Goal: Task Accomplishment & Management: Manage account settings

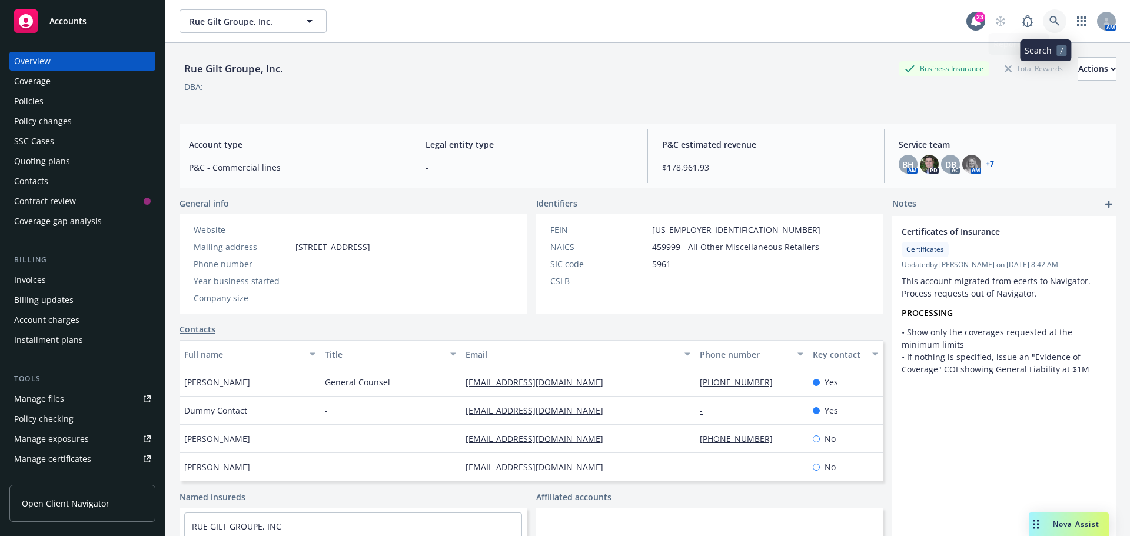
click at [1049, 21] on icon at bounding box center [1054, 21] width 11 height 11
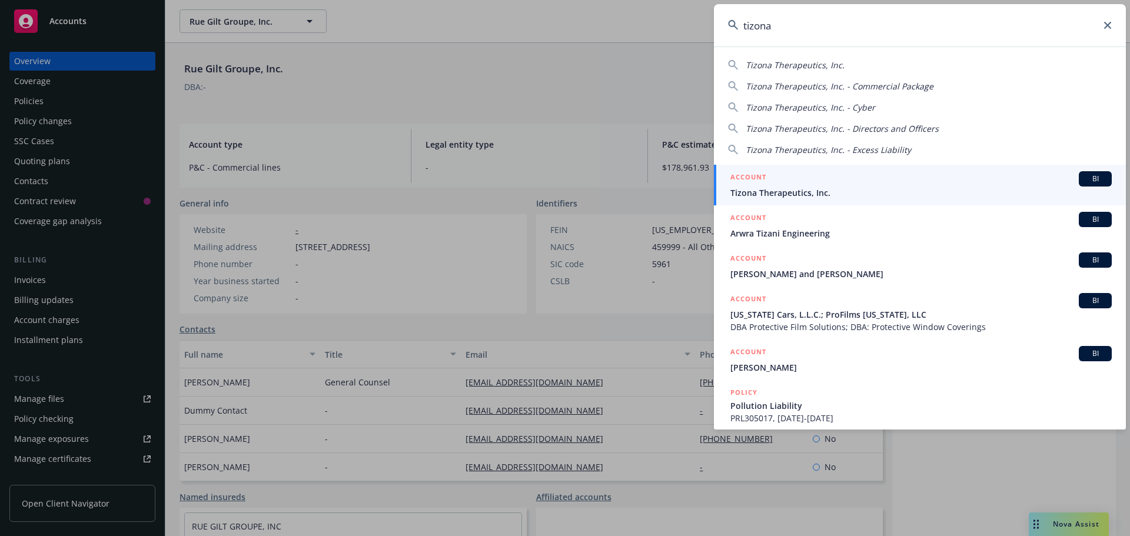
type input "tizona"
click at [1090, 176] on span "BI" at bounding box center [1095, 179] width 24 height 11
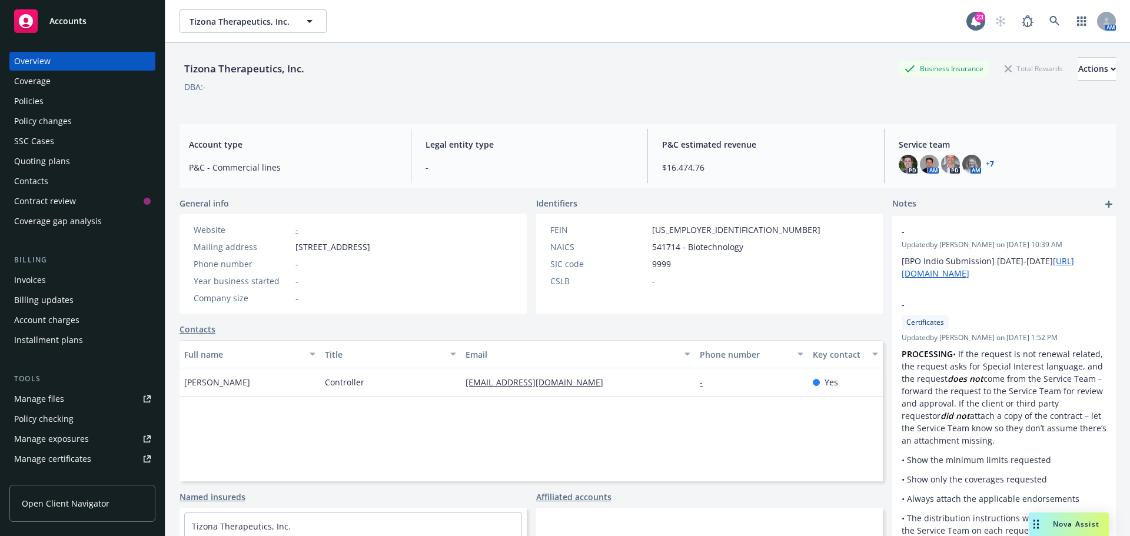
click at [989, 168] on div "PD AM PD AM + 7" at bounding box center [1003, 164] width 208 height 19
click at [986, 165] on link "+ 7" at bounding box center [990, 164] width 8 height 7
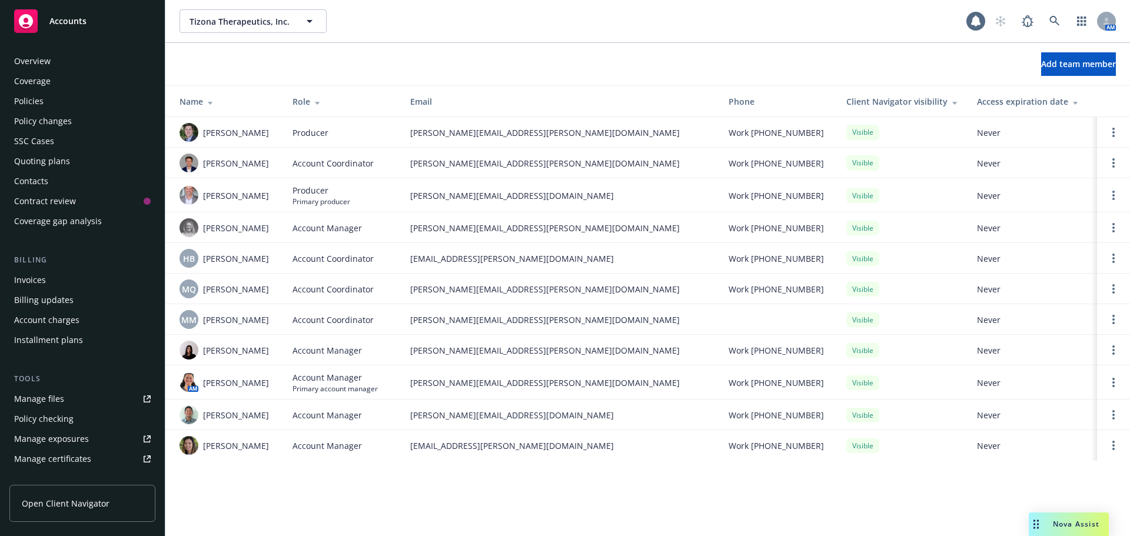
scroll to position [251, 0]
